Goal: Transaction & Acquisition: Purchase product/service

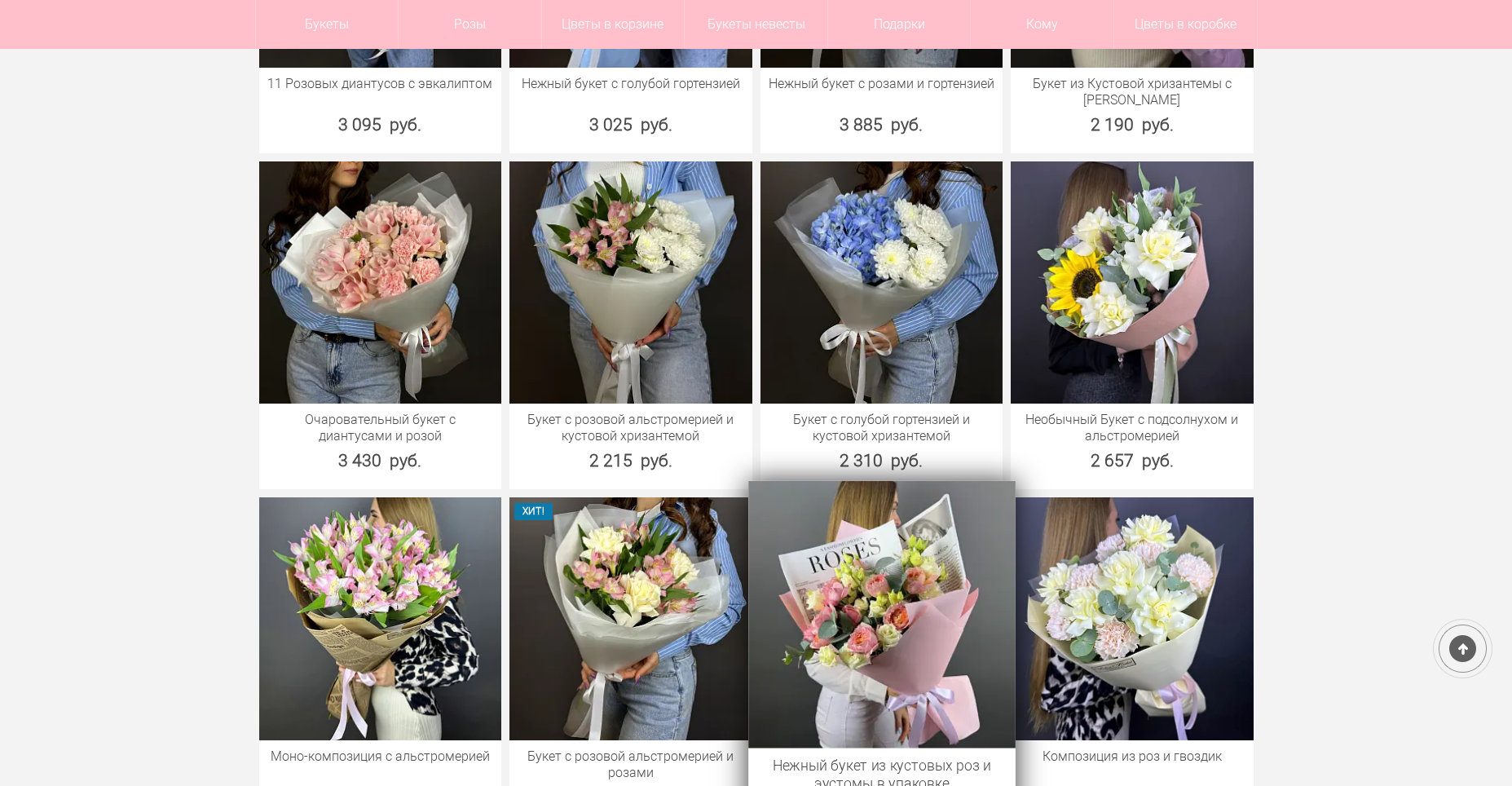
scroll to position [1320, 0]
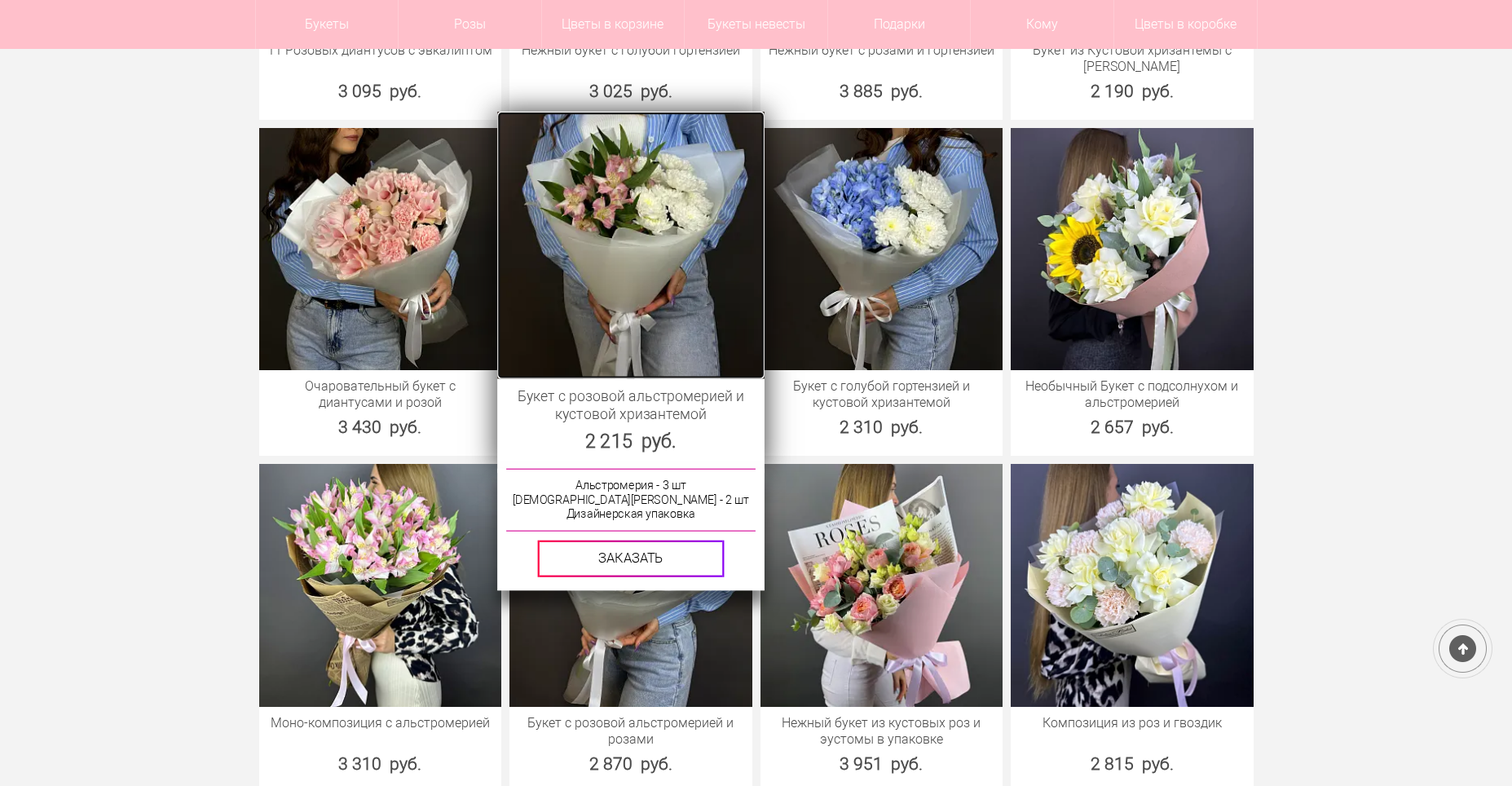
click at [630, 268] on img at bounding box center [631, 244] width 267 height 267
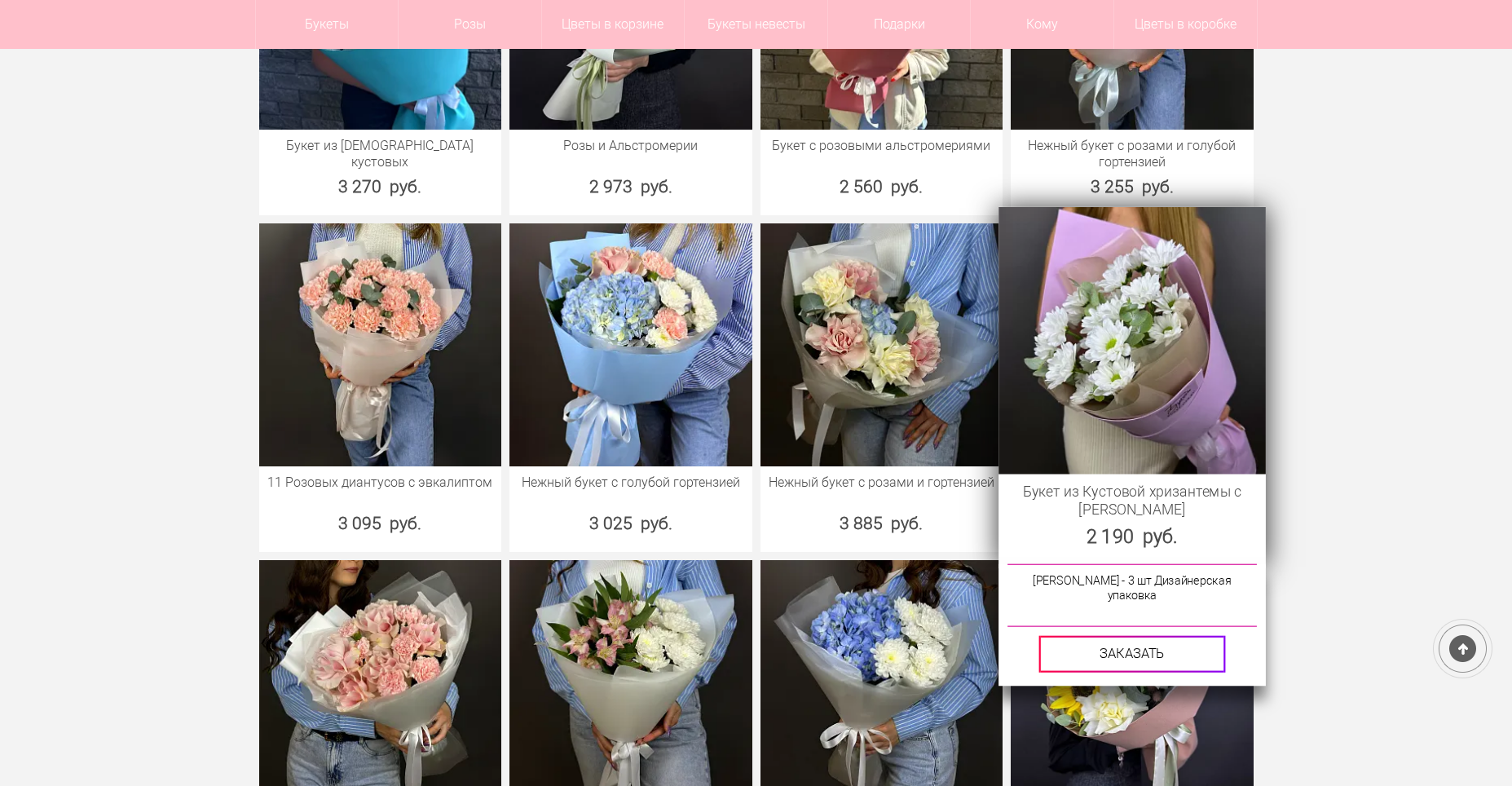
scroll to position [887, 0]
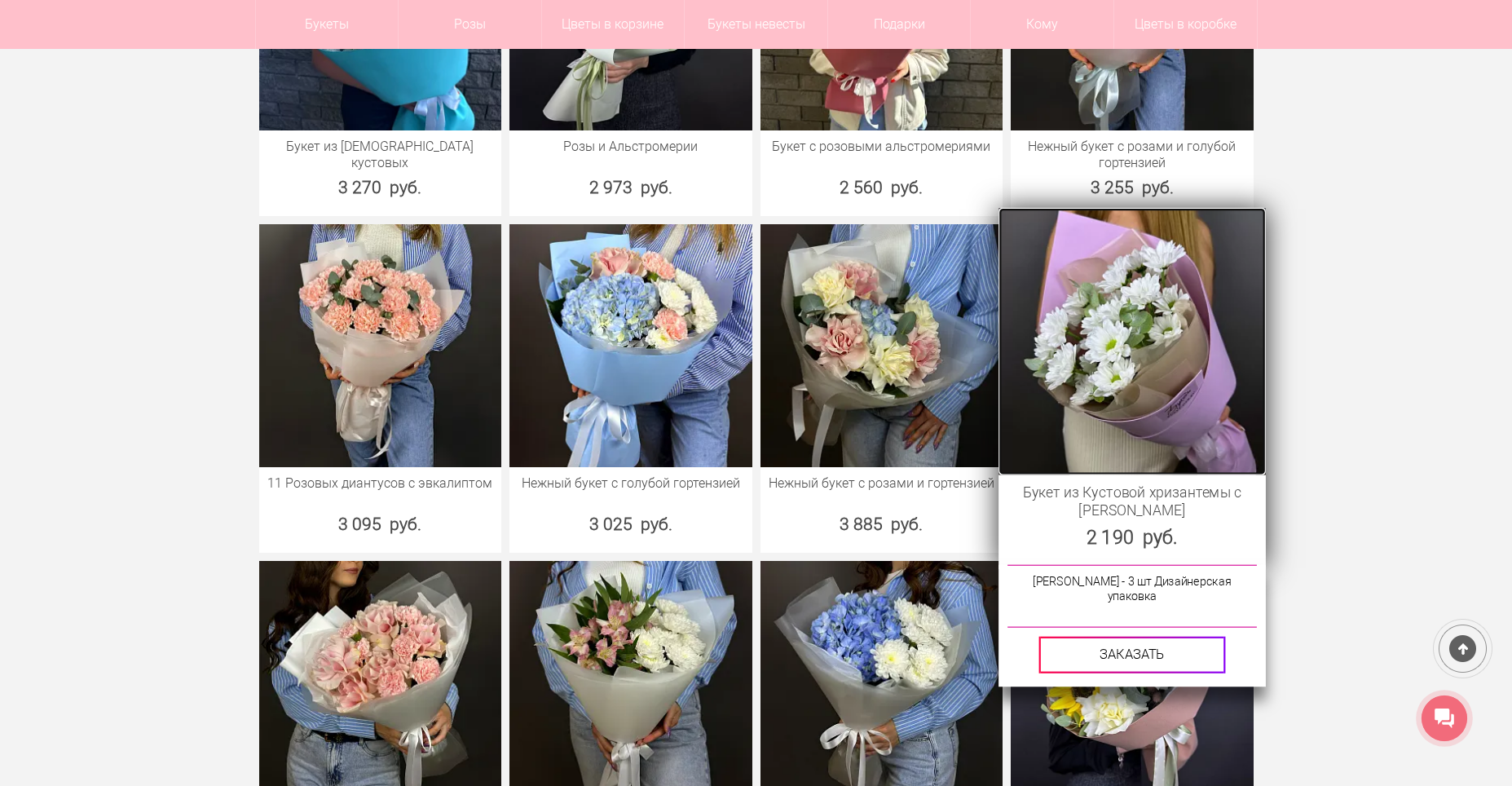
click at [1082, 313] on img at bounding box center [1132, 341] width 267 height 267
click at [1113, 339] on img at bounding box center [1132, 341] width 267 height 267
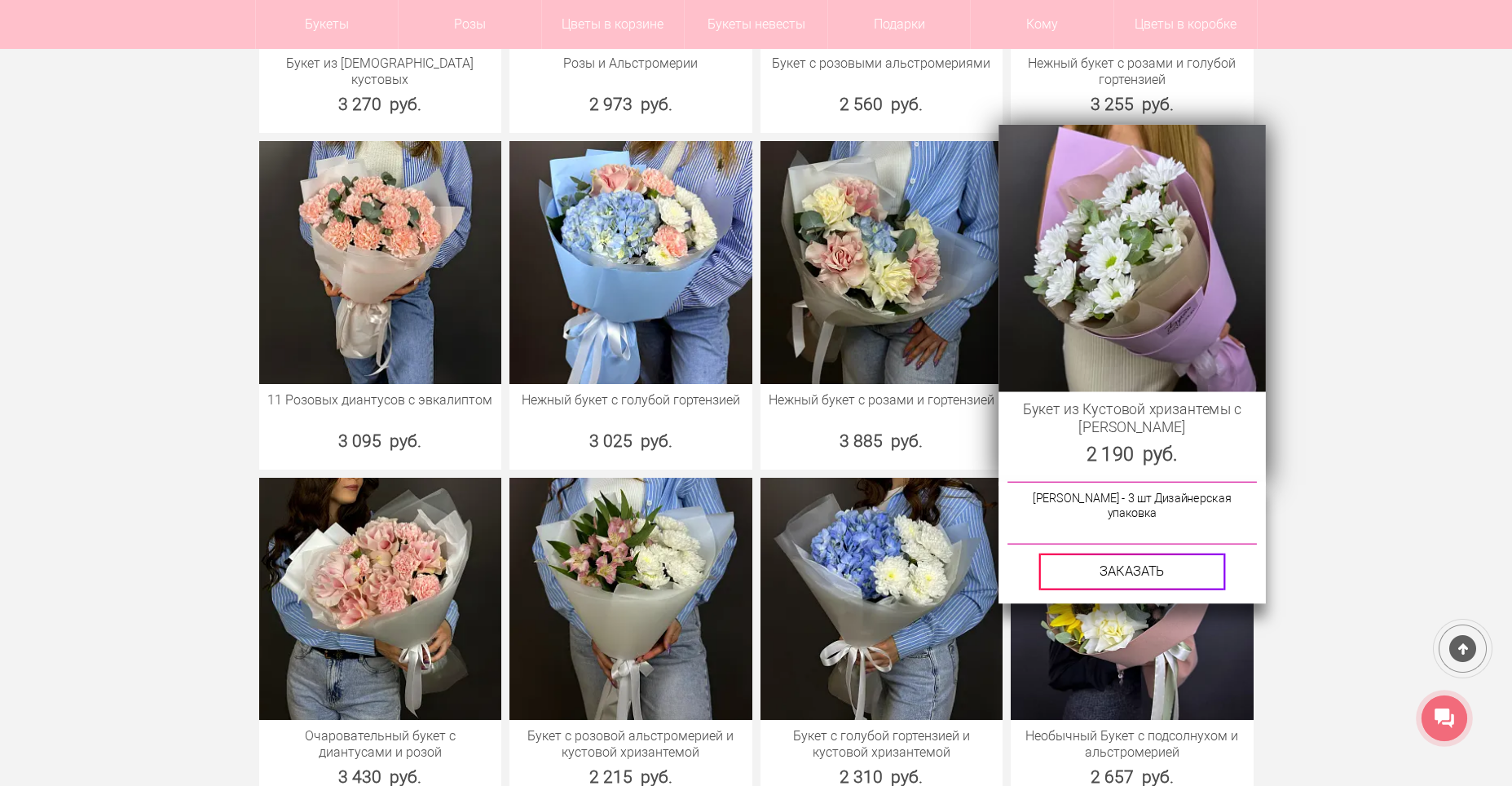
scroll to position [925, 0]
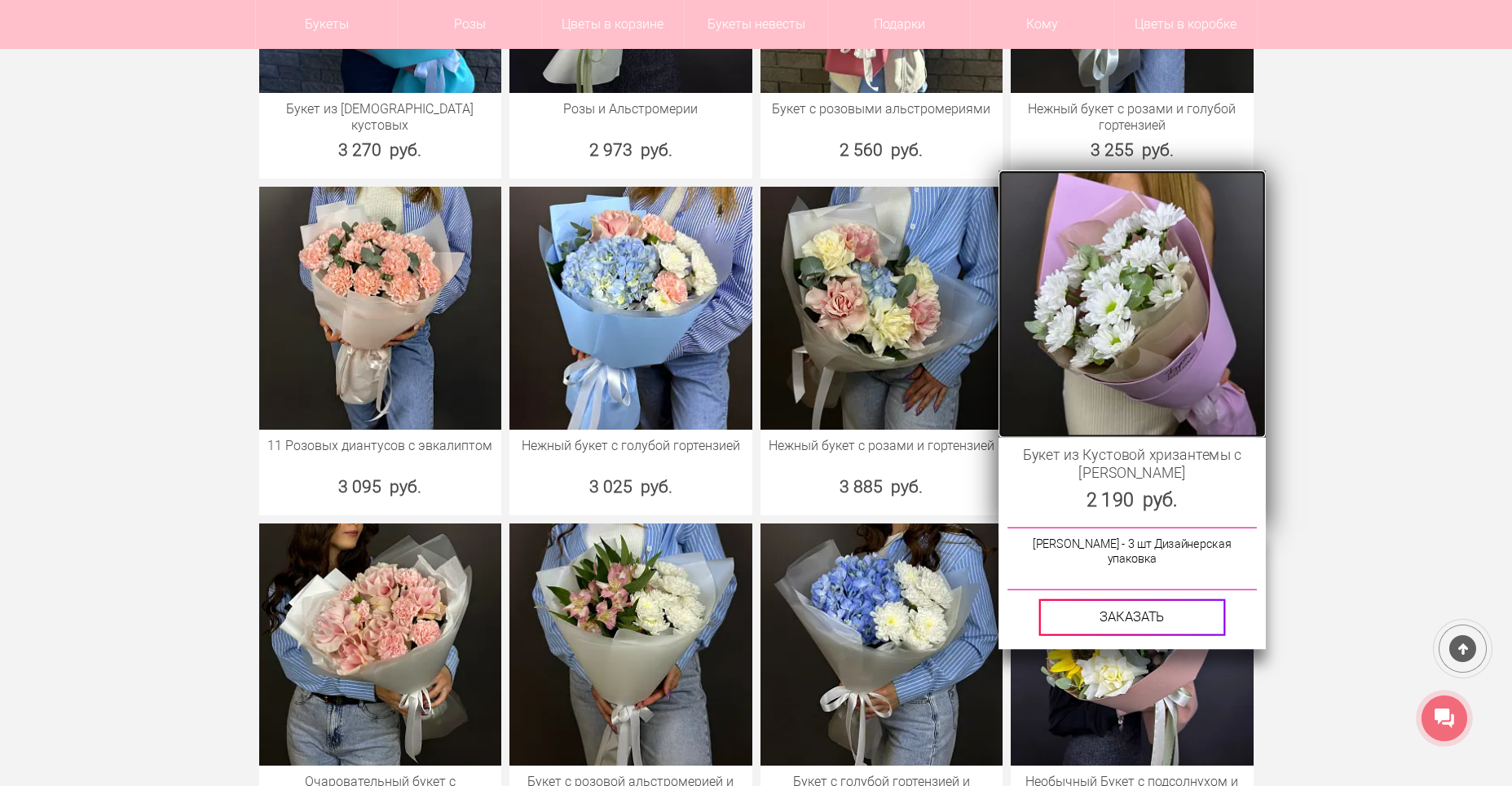
click at [1149, 346] on img at bounding box center [1132, 303] width 267 height 267
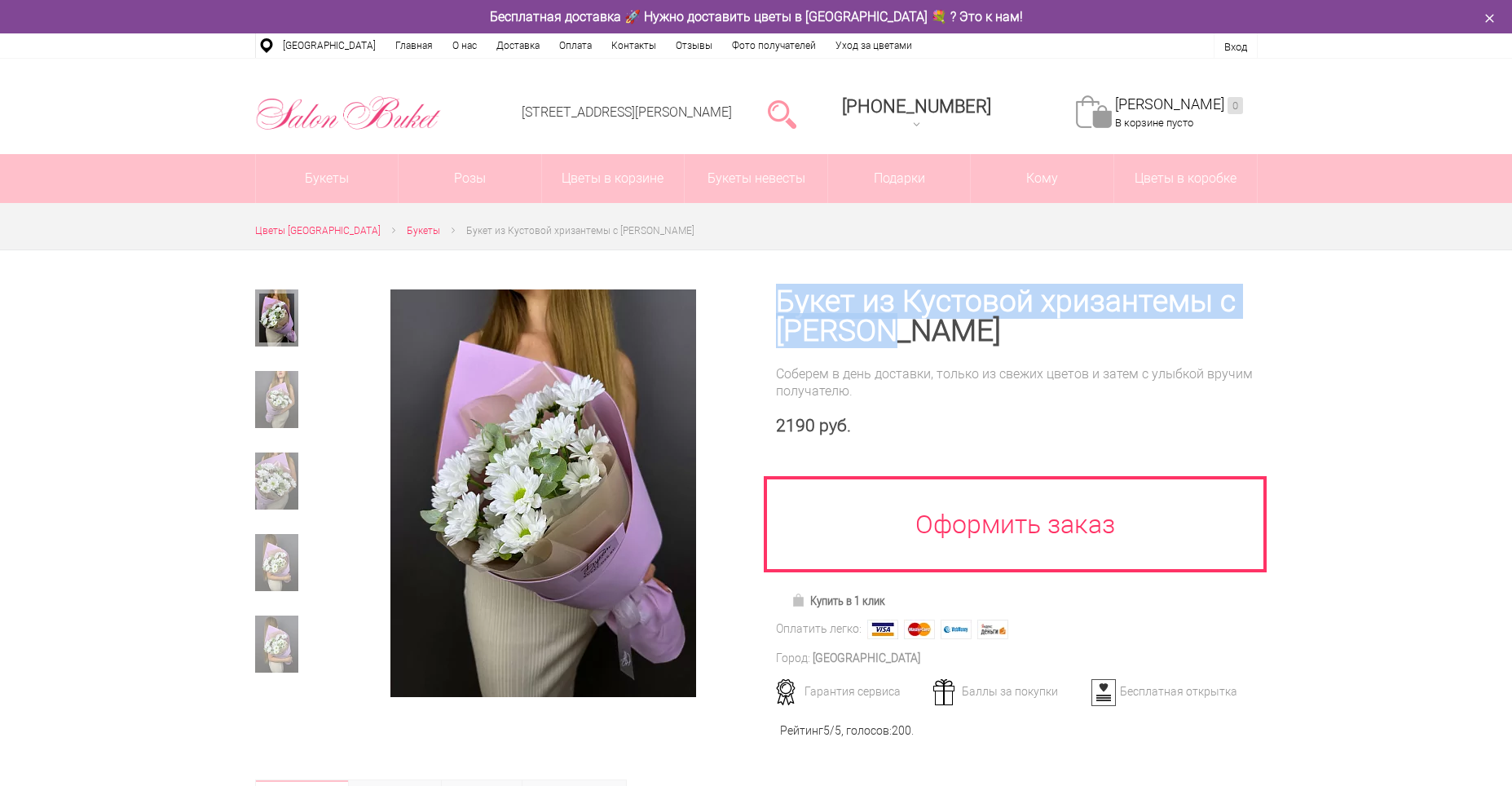
drag, startPoint x: 0, startPoint y: 0, endPoint x: 932, endPoint y: 336, distance: 990.7
click at [932, 336] on div "Букет из Кустовой хризантемы с [PERSON_NAME] Соберем в день доставки, только из…" at bounding box center [1007, 504] width 501 height 507
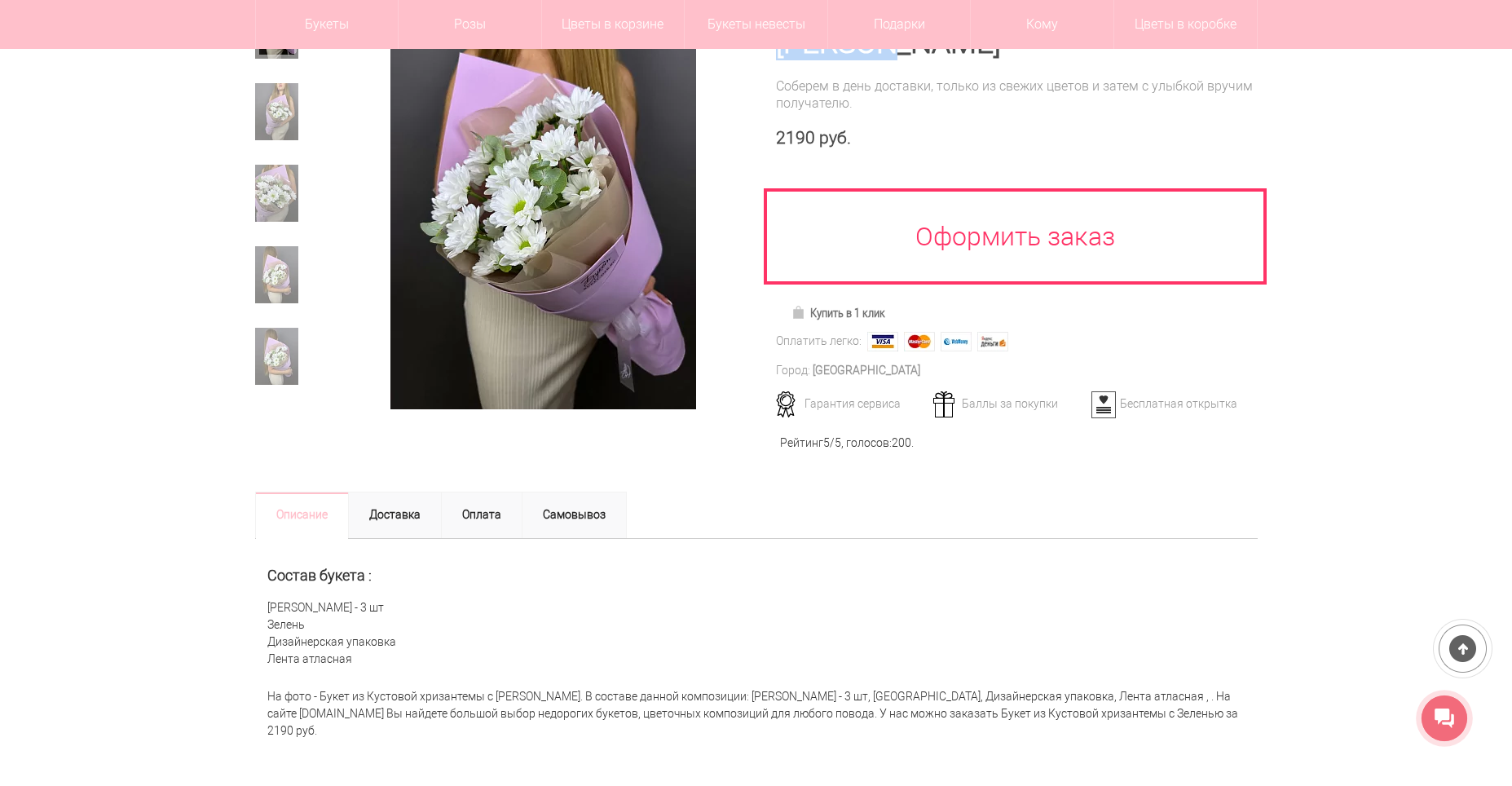
scroll to position [245, 0]
